Goal: Check status: Check status

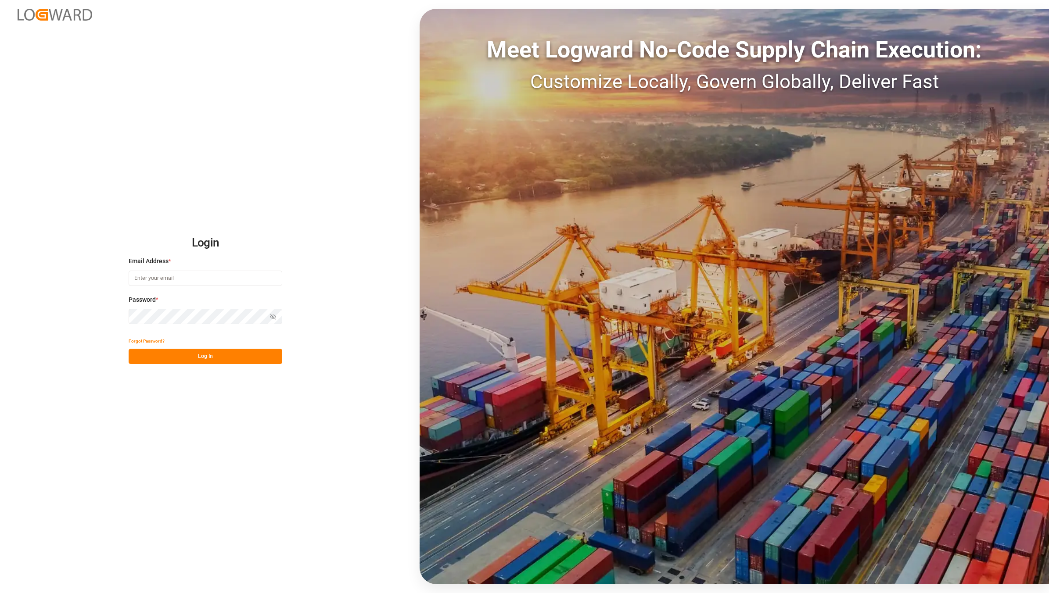
type input "[EMAIL_ADDRESS][DOMAIN_NAME]"
click at [186, 360] on button "Log In" at bounding box center [206, 356] width 154 height 15
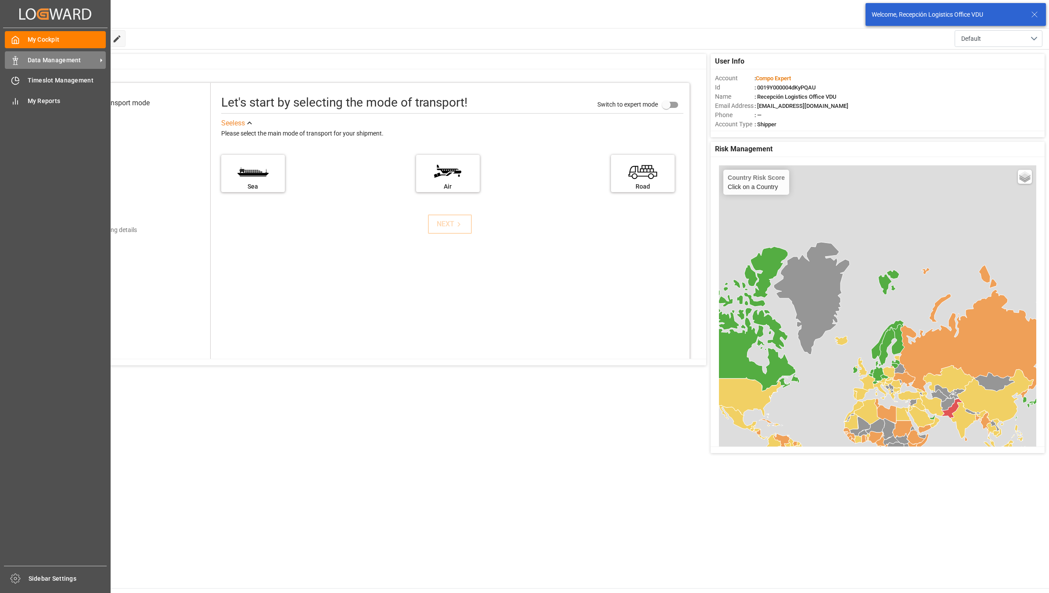
click at [15, 60] on polygon at bounding box center [16, 59] width 3 height 2
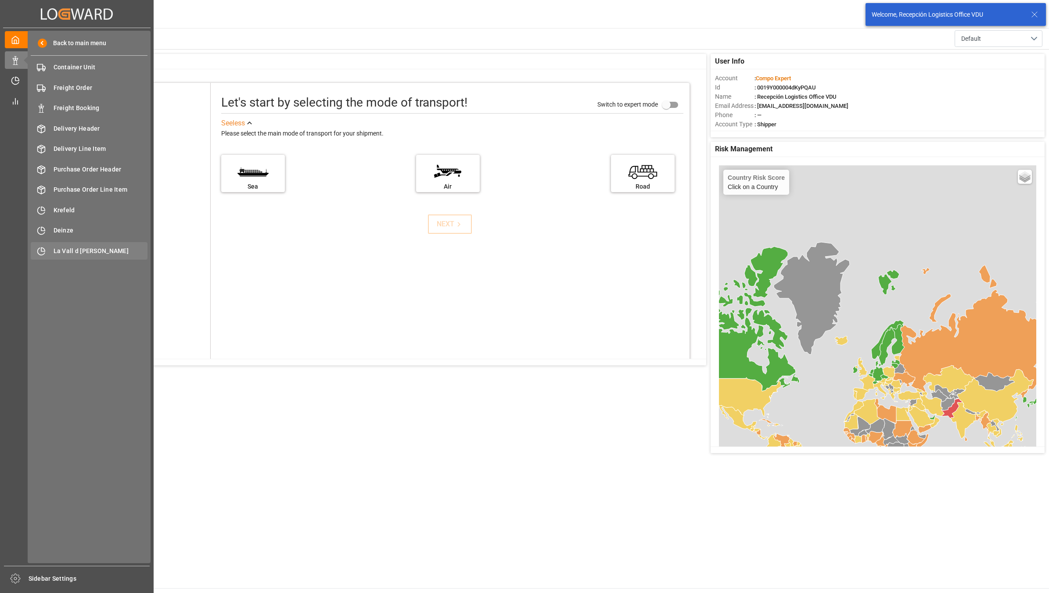
click at [100, 258] on div "La Vall d Uixo [GEOGRAPHIC_DATA]" at bounding box center [89, 250] width 117 height 17
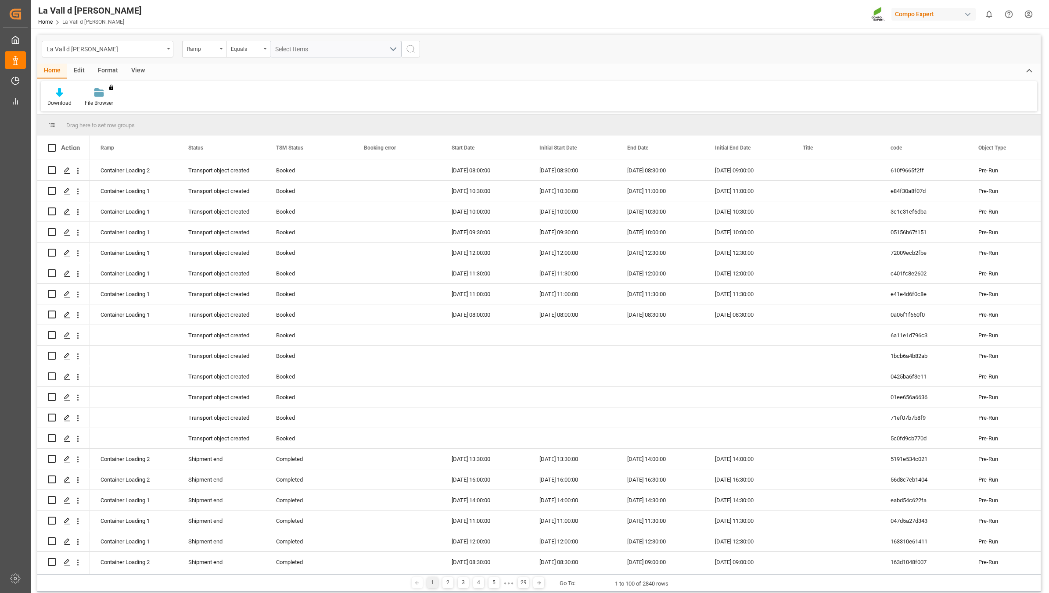
click at [135, 68] on div "View" at bounding box center [138, 71] width 27 height 15
click at [104, 97] on div at bounding box center [100, 92] width 44 height 9
click at [113, 125] on div "VDU Overview Carretileros" at bounding box center [123, 123] width 77 height 9
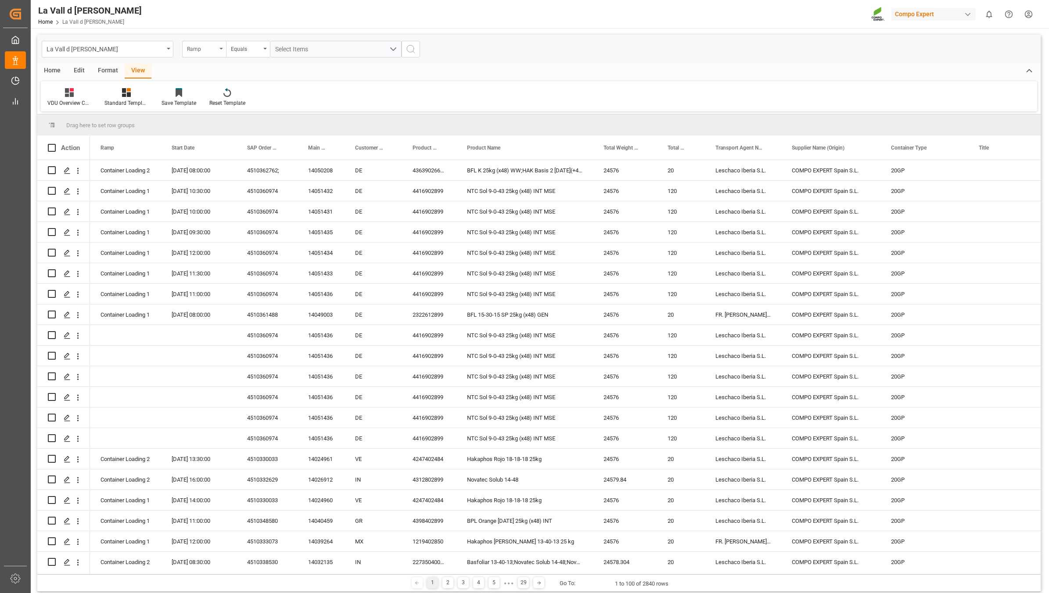
click at [199, 51] on div "Ramp" at bounding box center [202, 48] width 30 height 10
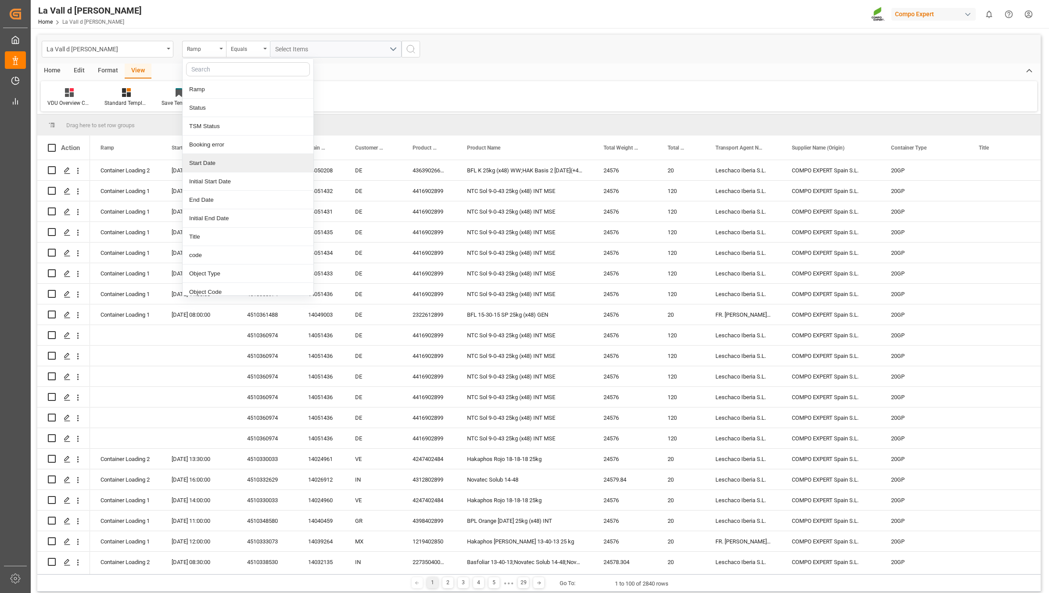
click at [240, 165] on div "Start Date" at bounding box center [248, 163] width 131 height 18
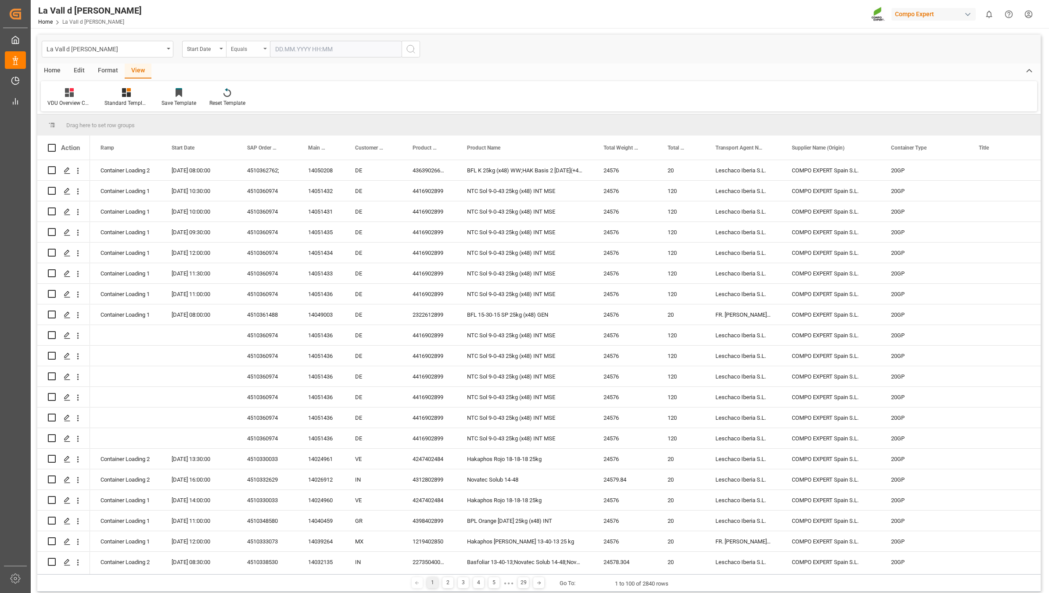
click at [246, 47] on div "Equals" at bounding box center [246, 48] width 30 height 10
click at [242, 165] on div "In range" at bounding box center [291, 163] width 131 height 18
click at [305, 51] on input "text" at bounding box center [303, 49] width 66 height 17
click at [361, 177] on div "29 30 1 2 3 4 5" at bounding box center [333, 170] width 120 height 17
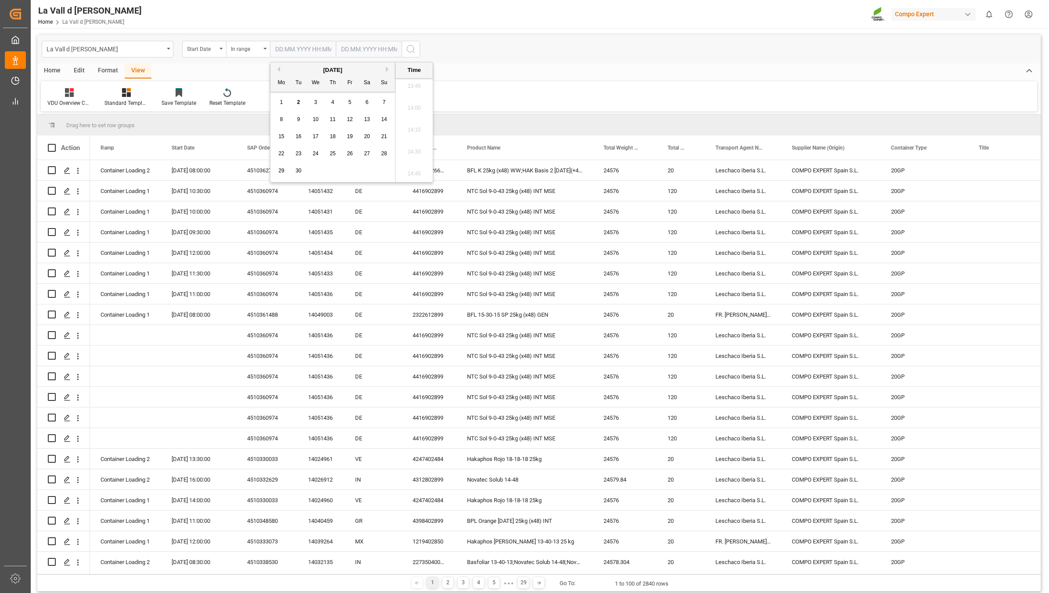
click at [317, 102] on div "3" at bounding box center [315, 102] width 11 height 11
type input "[DATE] 00:00"
click at [367, 51] on input "text" at bounding box center [369, 49] width 66 height 17
click at [378, 175] on div "29 30 1 2 3 4 5" at bounding box center [399, 170] width 120 height 17
click at [383, 103] on div "3" at bounding box center [381, 102] width 11 height 11
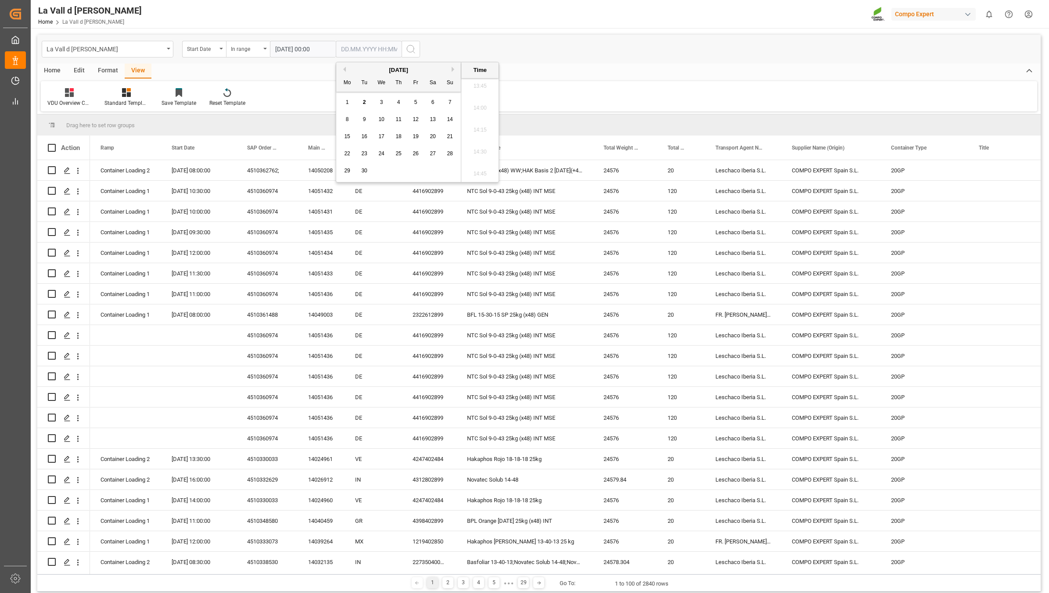
type input "[DATE] 00:00"
click at [409, 47] on icon "search button" at bounding box center [410, 49] width 11 height 11
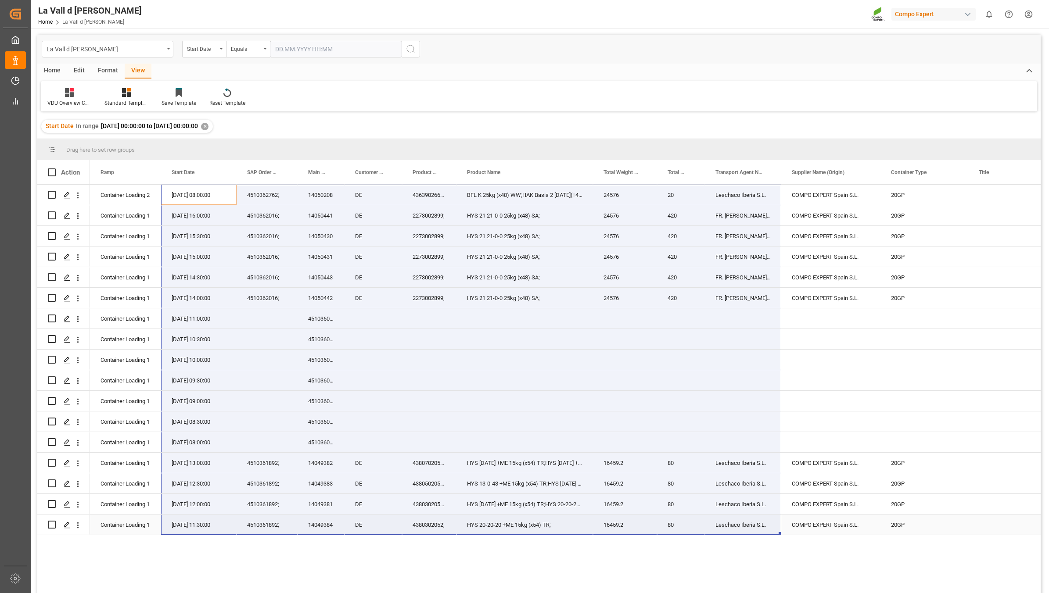
drag, startPoint x: 178, startPoint y: 191, endPoint x: 768, endPoint y: 523, distance: 677.1
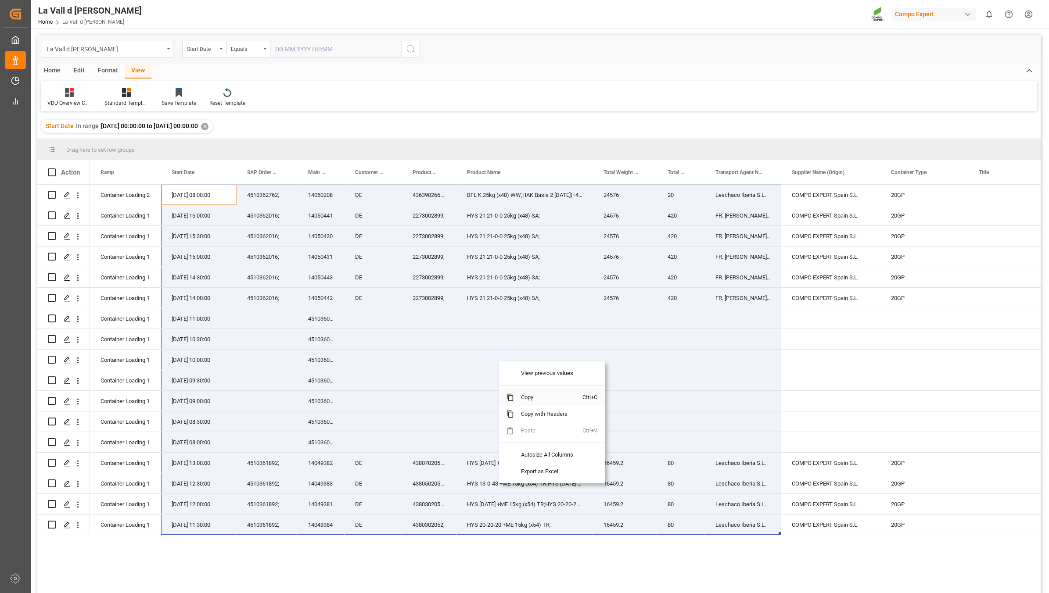
click at [529, 396] on span "Copy" at bounding box center [548, 397] width 68 height 17
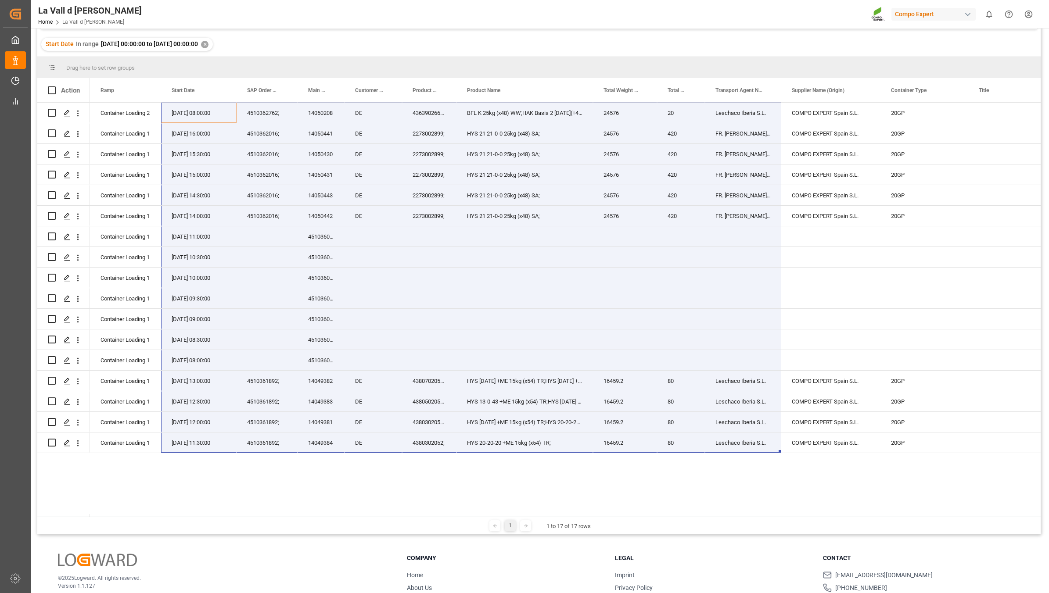
scroll to position [110, 0]
